Goal: Check status: Check status

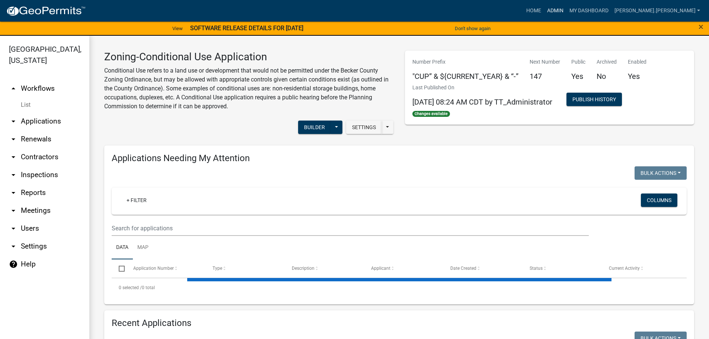
click at [566, 10] on link "Admin" at bounding box center [555, 11] width 22 height 14
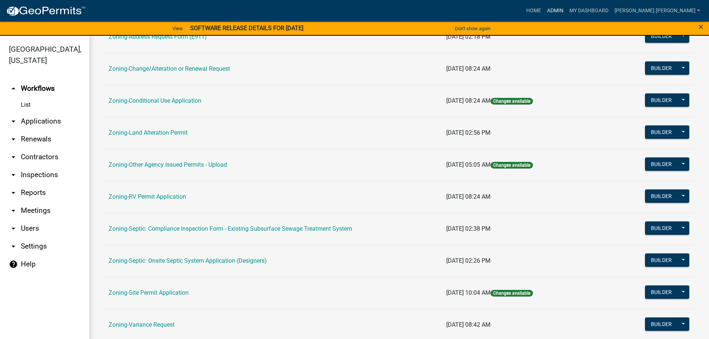
scroll to position [232, 0]
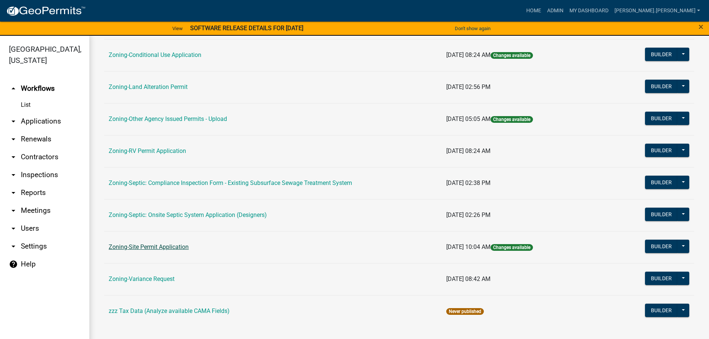
click at [142, 246] on link "Zoning-Site Permit Application" at bounding box center [149, 246] width 80 height 7
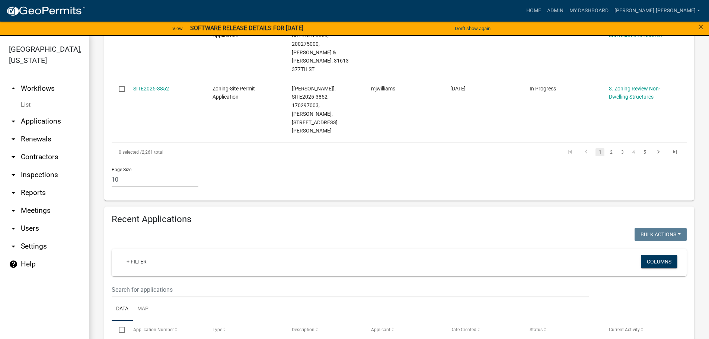
scroll to position [744, 0]
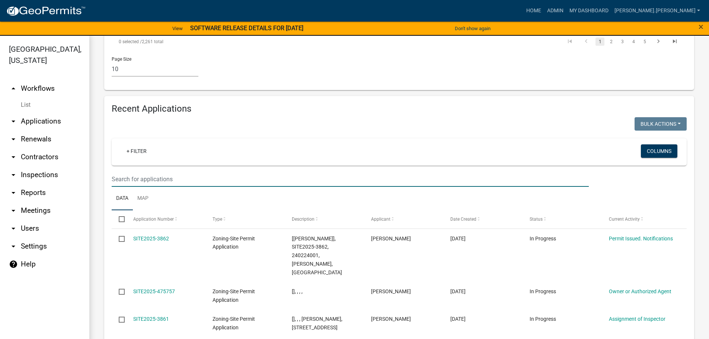
click at [145, 172] on input "text" at bounding box center [350, 179] width 477 height 15
type input "170178000"
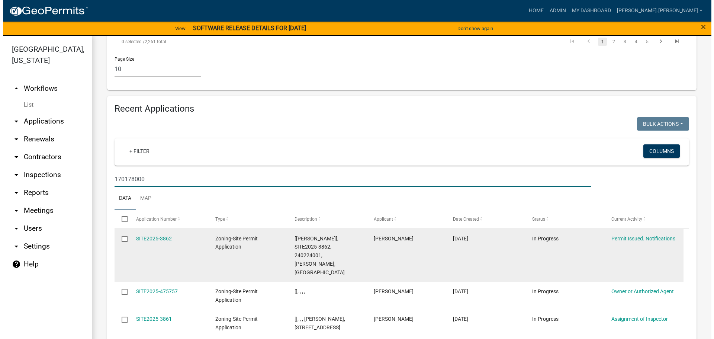
scroll to position [637, 0]
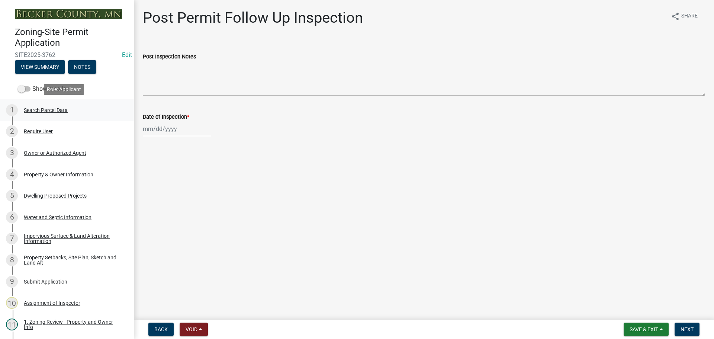
click at [36, 108] on div "Search Parcel Data" at bounding box center [46, 110] width 44 height 5
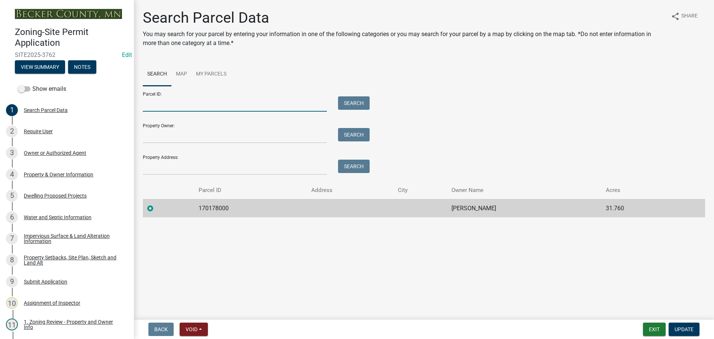
click at [171, 105] on input "Parcel ID:" at bounding box center [235, 103] width 184 height 15
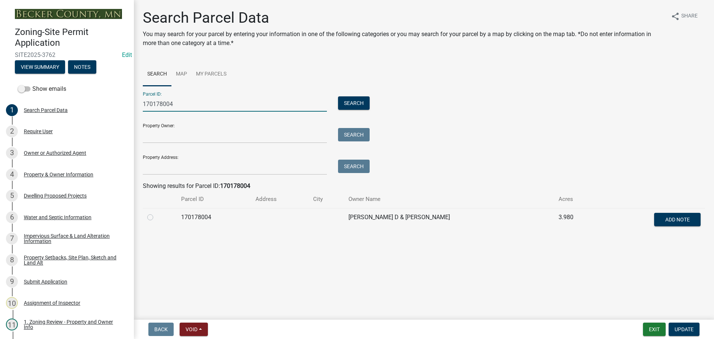
type input "170178004"
click at [156, 213] on label at bounding box center [156, 213] width 0 height 0
click at [156, 217] on input "radio" at bounding box center [158, 215] width 5 height 5
radio input "true"
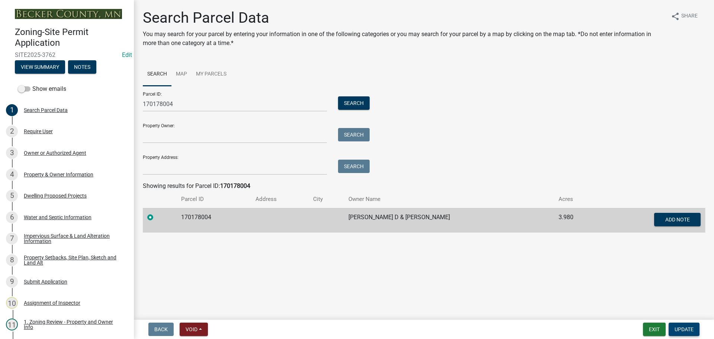
click at [688, 327] on span "Update" at bounding box center [684, 329] width 19 height 6
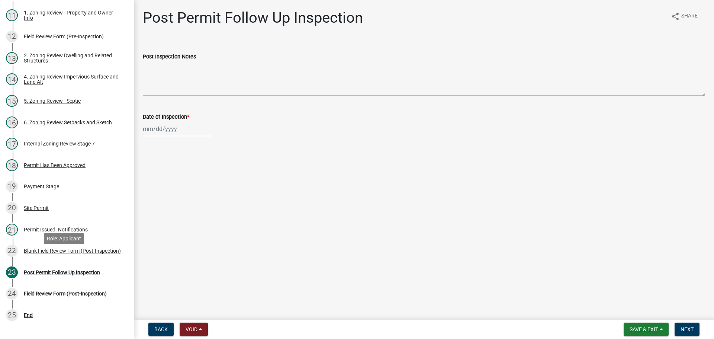
scroll to position [365, 0]
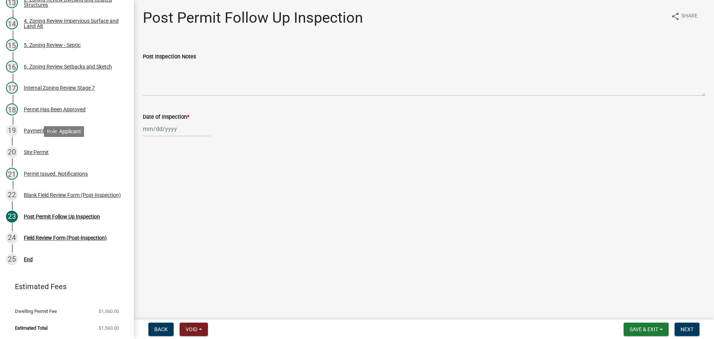
click at [38, 152] on div "Site Permit" at bounding box center [36, 152] width 25 height 5
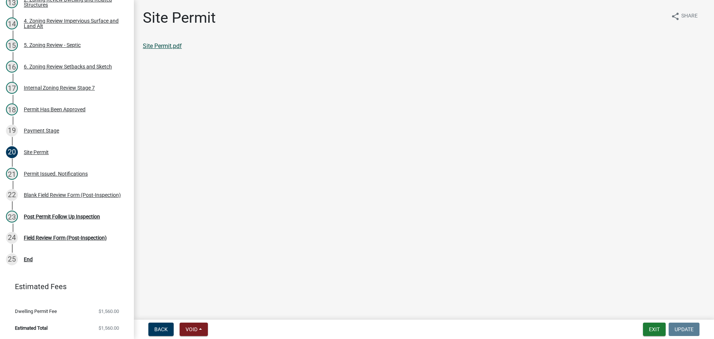
click at [151, 43] on link "Site Permit.pdf" at bounding box center [162, 45] width 39 height 7
